Goal: Use online tool/utility: Utilize a website feature to perform a specific function

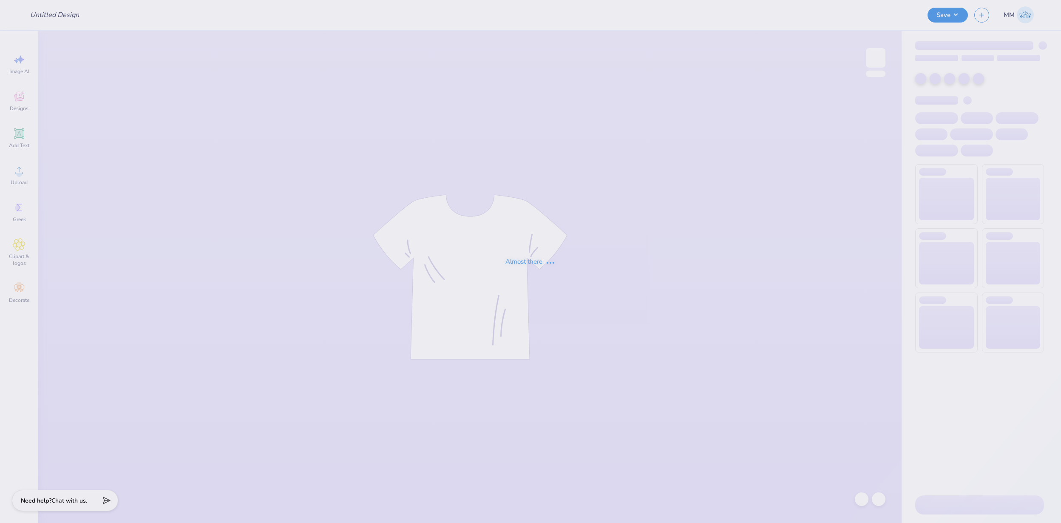
type input "FPS239686"
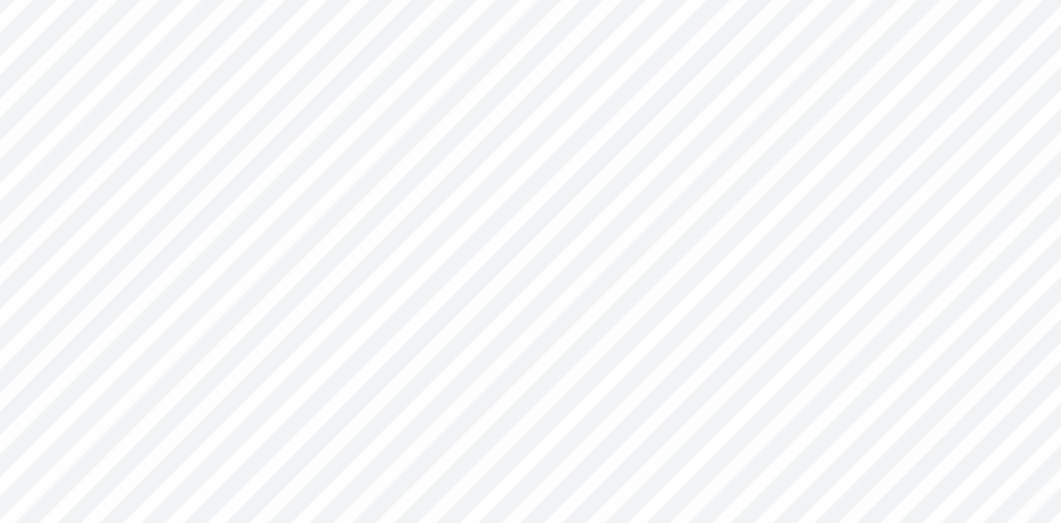
type textarea "x"
type input "2.69"
type textarea "x"
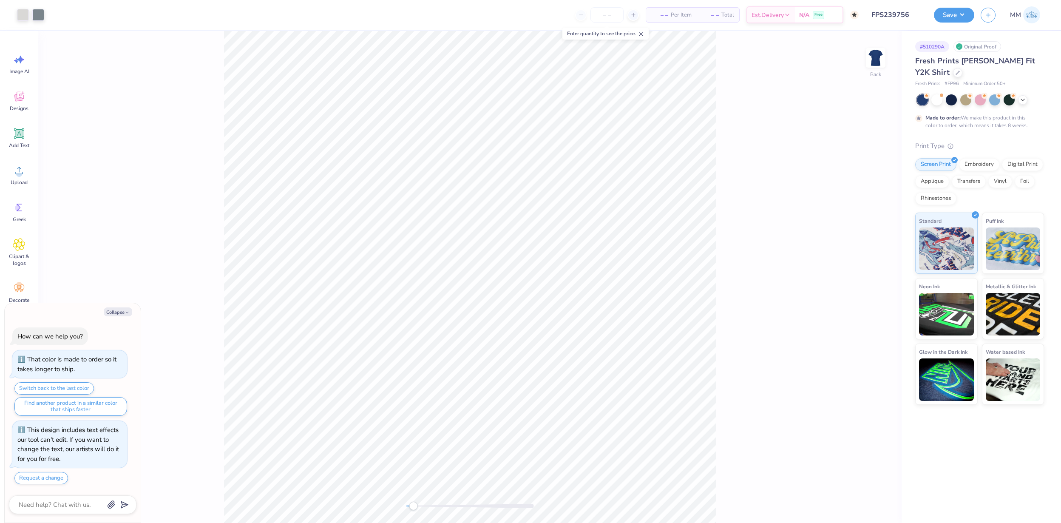
drag, startPoint x: 412, startPoint y: 503, endPoint x: 426, endPoint y: 503, distance: 13.6
click at [426, 503] on div at bounding box center [470, 506] width 128 height 9
drag, startPoint x: 412, startPoint y: 505, endPoint x: 430, endPoint y: 505, distance: 17.4
click at [430, 505] on div "Accessibility label" at bounding box center [429, 506] width 9 height 9
type textarea "x"
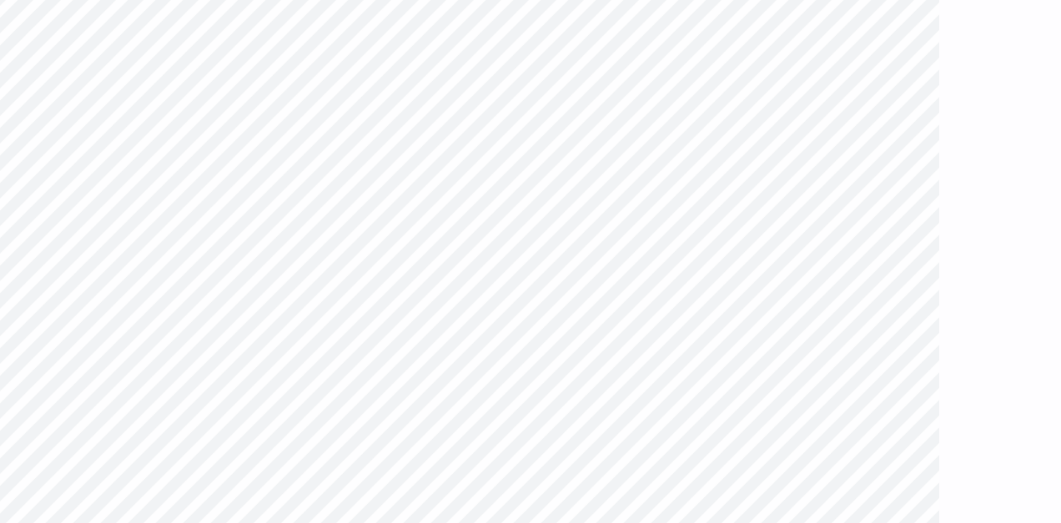
type textarea "x"
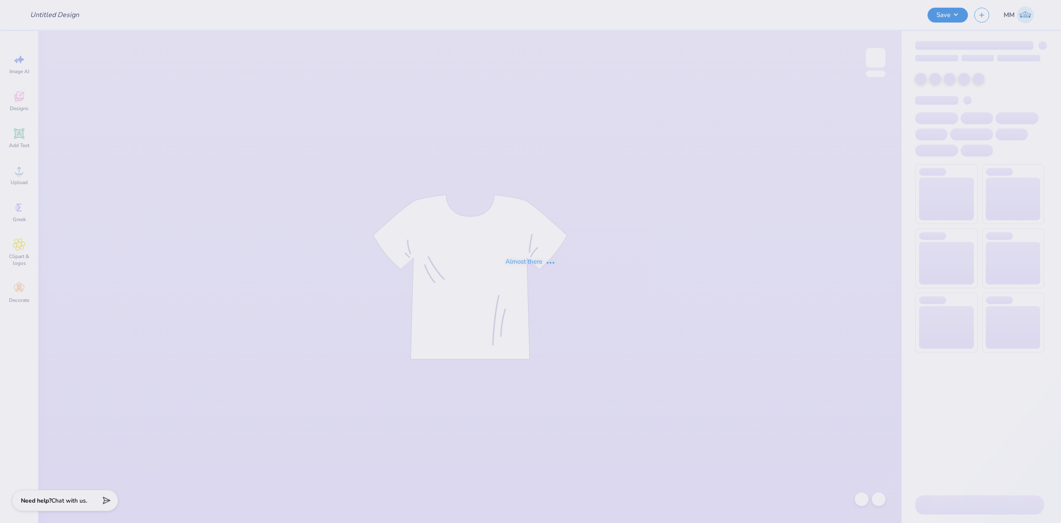
type input "FPS239781"
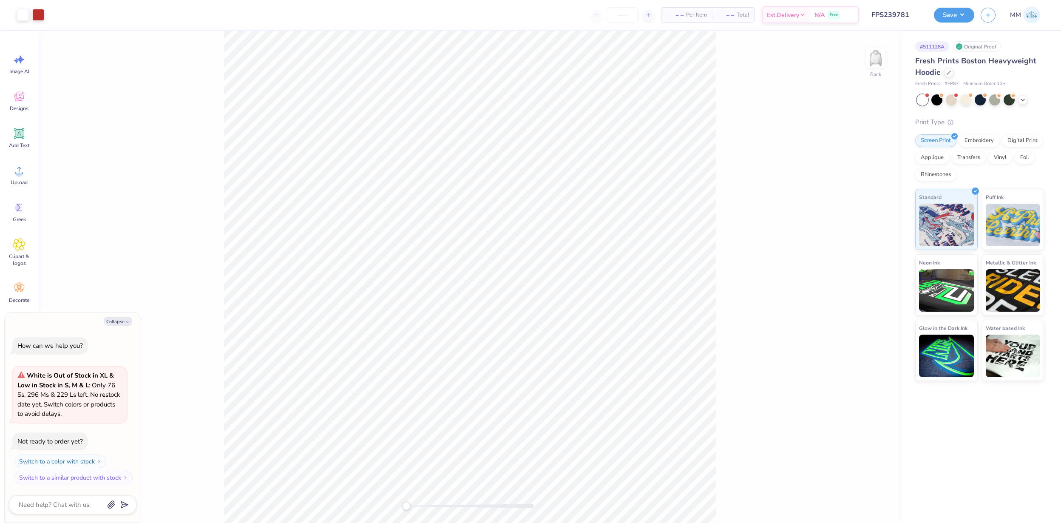
type textarea "x"
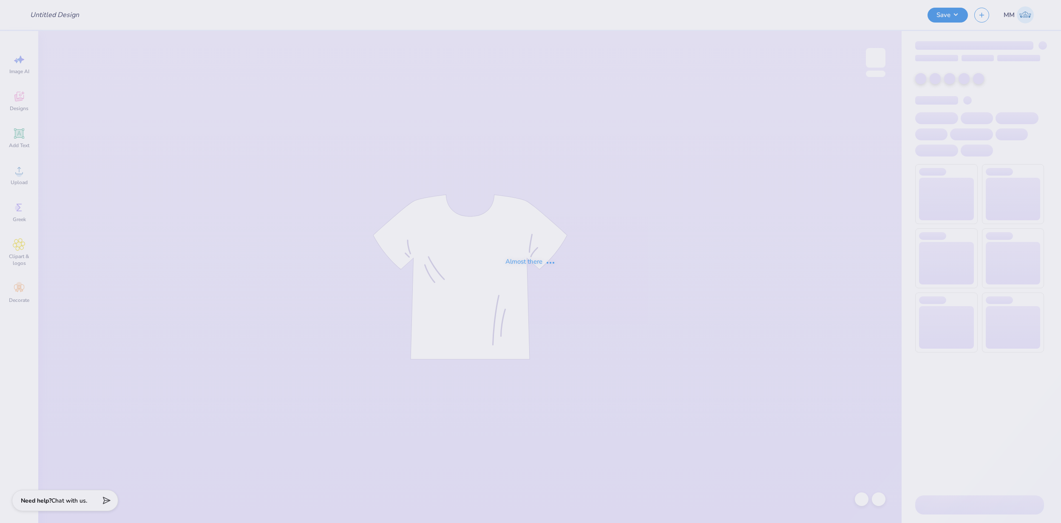
type input "FPS239663"
type input "FPS239666"
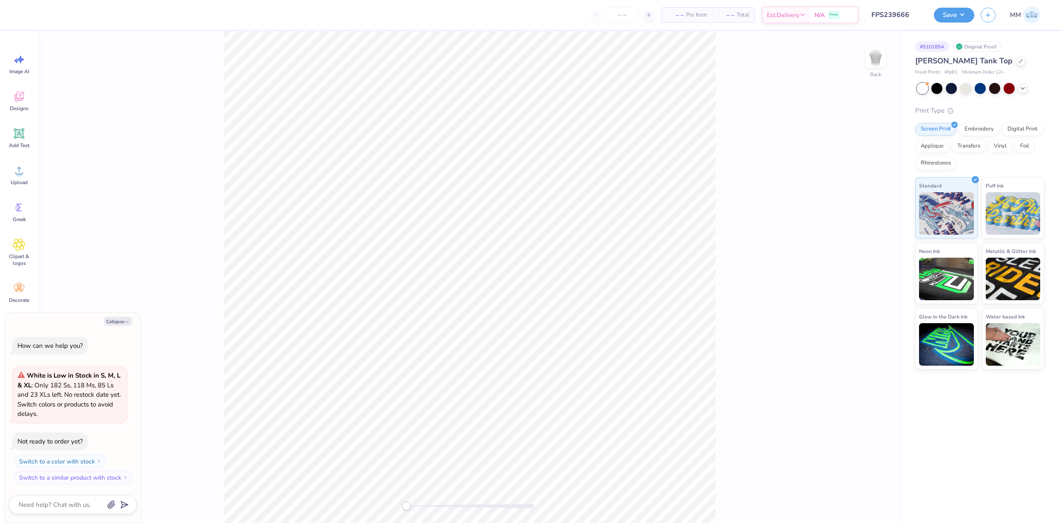
type textarea "x"
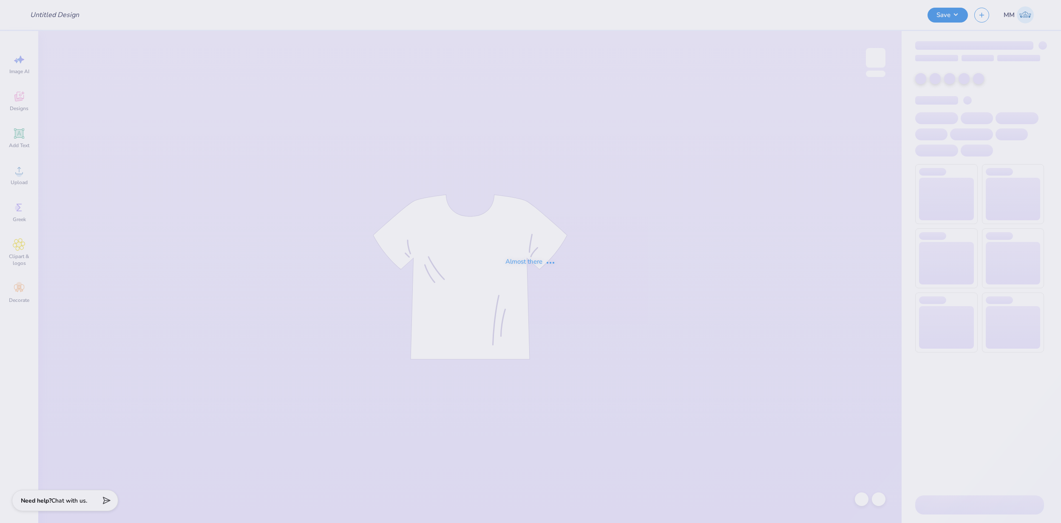
type input "FPS239403"
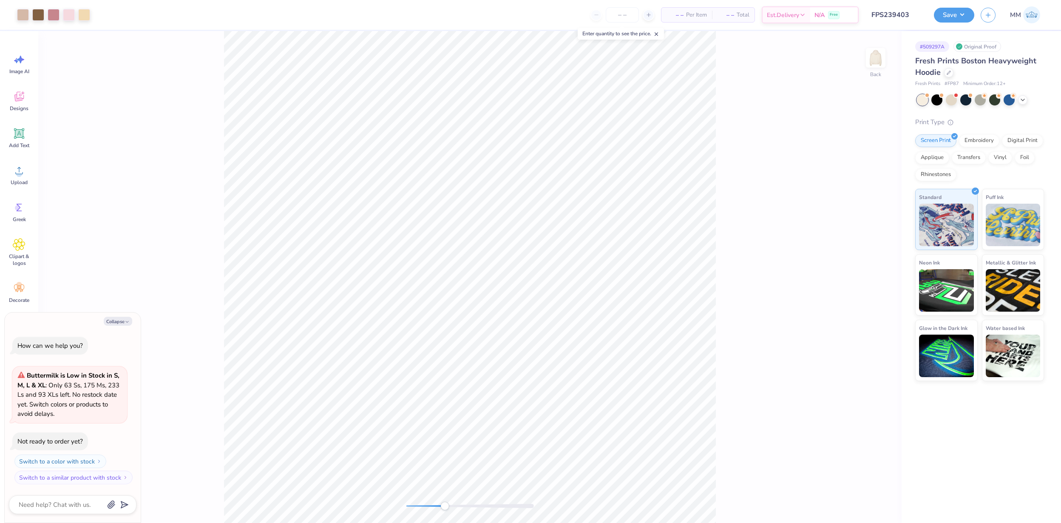
drag, startPoint x: 408, startPoint y: 507, endPoint x: 445, endPoint y: 508, distance: 36.6
click at [445, 508] on div "Accessibility label" at bounding box center [444, 506] width 9 height 9
type textarea "x"
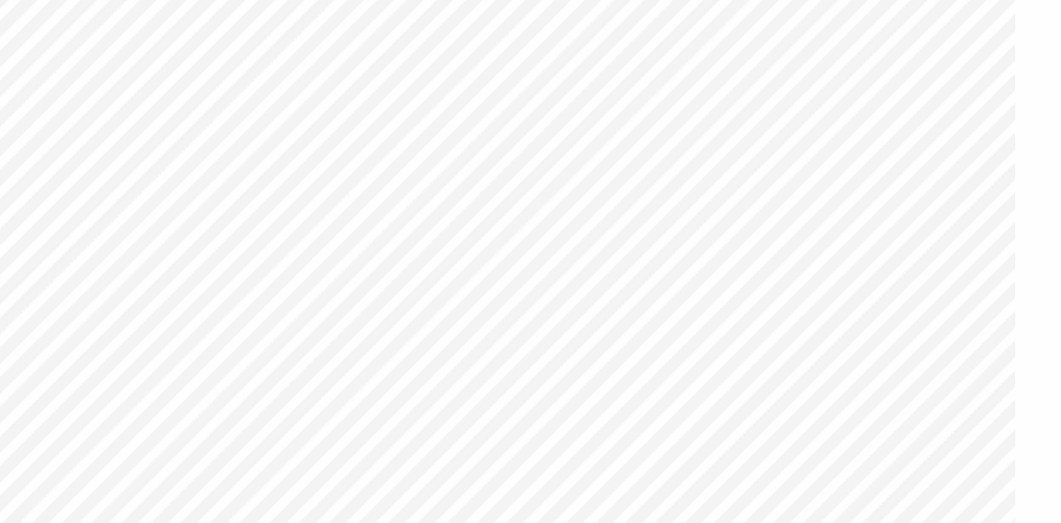
type textarea "x"
